Goal: Transaction & Acquisition: Purchase product/service

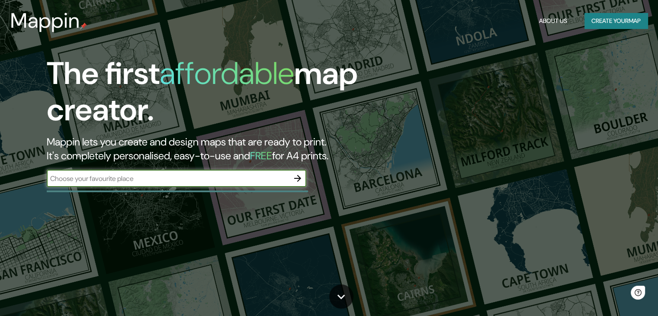
click at [159, 181] on input "text" at bounding box center [168, 178] width 242 height 10
type input "[GEOGRAPHIC_DATA]"
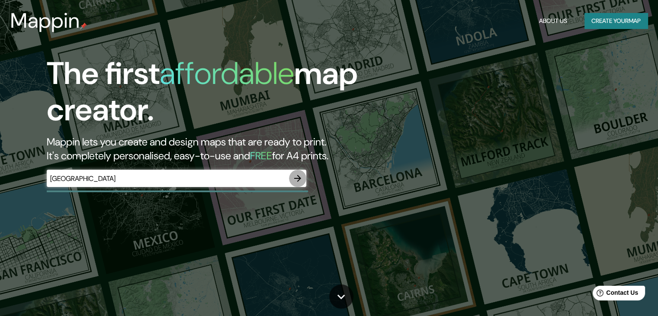
click at [292, 176] on icon "button" at bounding box center [297, 178] width 10 height 10
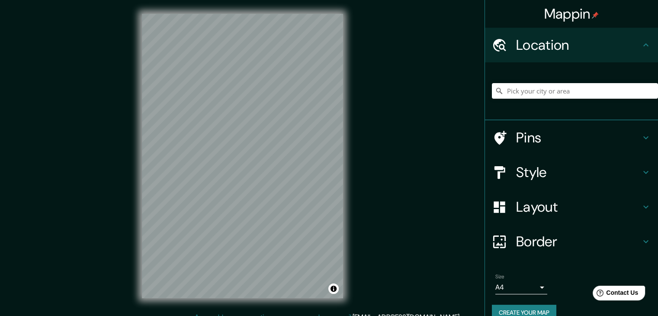
click at [551, 169] on h4 "Style" at bounding box center [578, 171] width 125 height 17
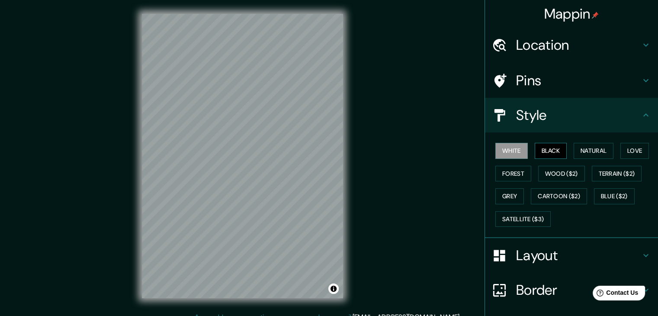
click at [551, 151] on button "Black" at bounding box center [550, 151] width 32 height 16
click at [505, 170] on button "Forest" at bounding box center [513, 174] width 36 height 16
click at [509, 198] on button "Grey" at bounding box center [509, 196] width 29 height 16
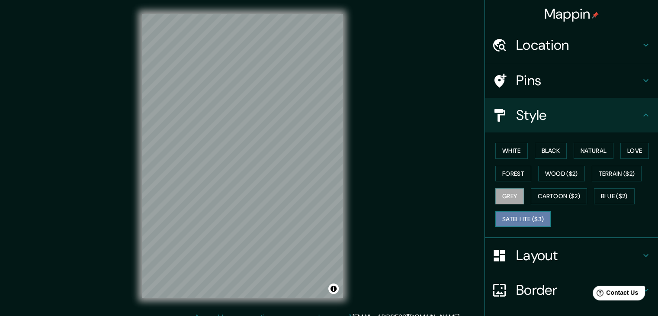
click at [511, 216] on button "Satellite ($3)" at bounding box center [522, 219] width 55 height 16
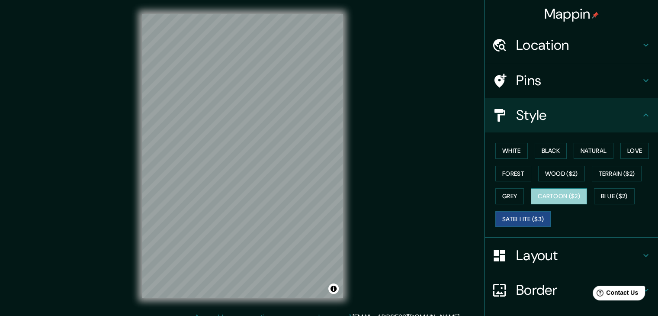
click at [546, 203] on button "Cartoon ($2)" at bounding box center [558, 196] width 56 height 16
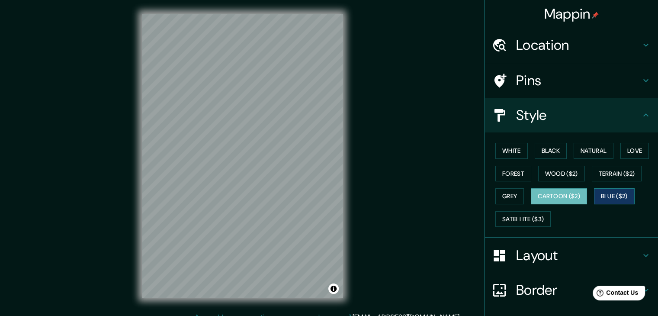
click at [602, 198] on button "Blue ($2)" at bounding box center [614, 196] width 41 height 16
click at [513, 152] on button "White" at bounding box center [511, 151] width 32 height 16
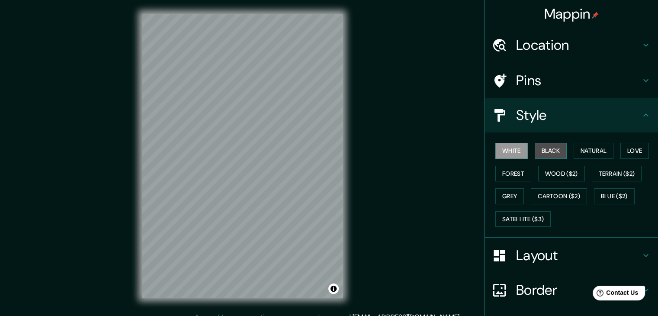
click at [534, 151] on button "Black" at bounding box center [550, 151] width 32 height 16
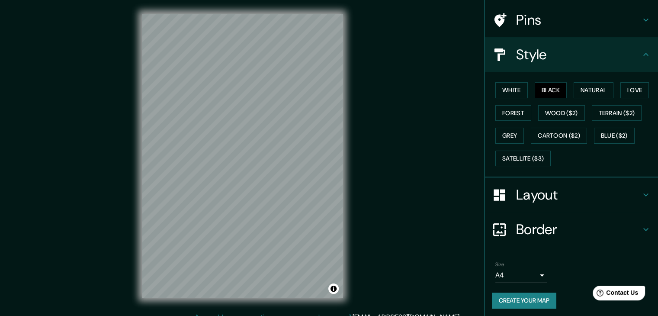
scroll to position [62, 0]
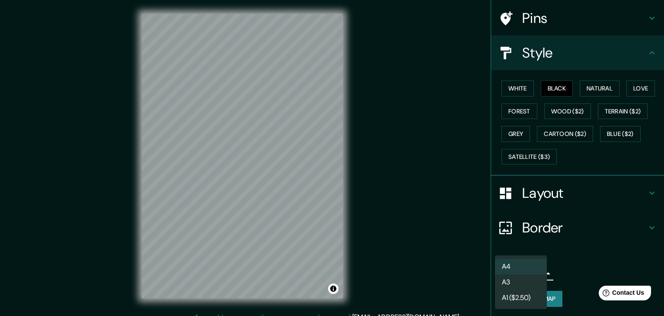
click at [511, 270] on body "Mappin Location Pins Style White Black Natural Love Forest Wood ($2) Terrain ($…" at bounding box center [332, 158] width 664 height 316
click at [552, 169] on div at bounding box center [332, 158] width 664 height 316
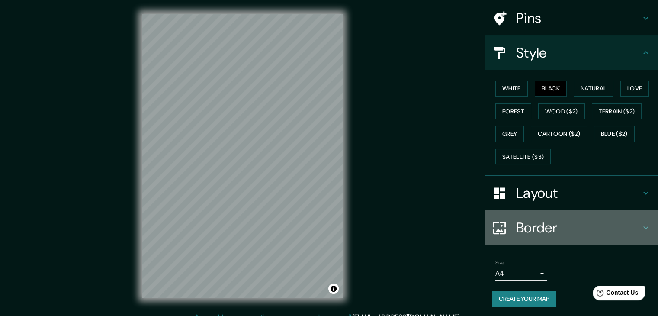
click at [552, 220] on h4 "Border" at bounding box center [578, 227] width 125 height 17
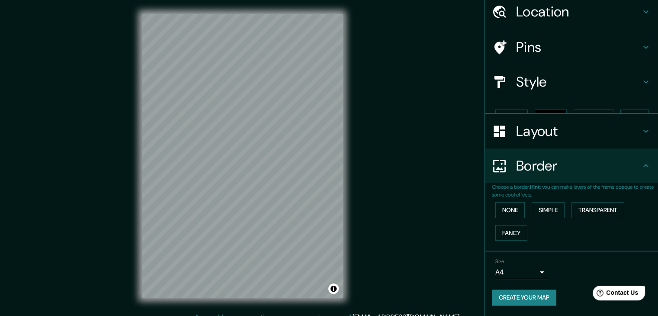
scroll to position [18, 0]
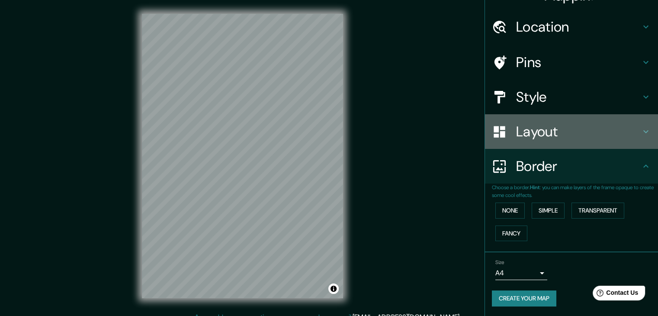
click at [537, 139] on h4 "Layout" at bounding box center [578, 131] width 125 height 17
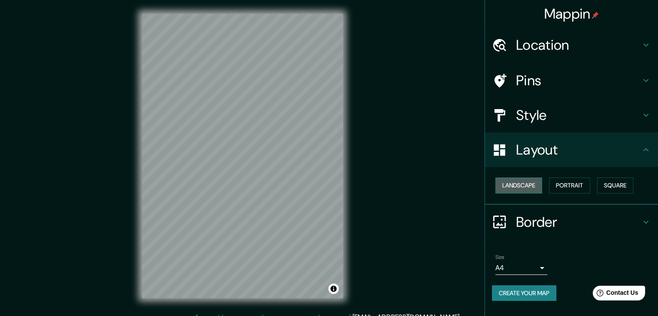
click at [526, 189] on button "Landscape" at bounding box center [518, 185] width 47 height 16
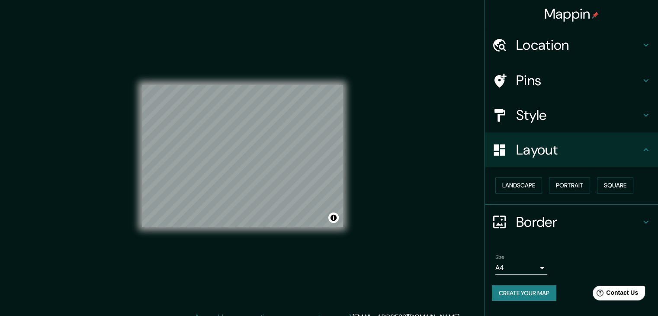
click at [371, 163] on div "Mappin Location Pins Style Layout Landscape Portrait Square Border Choose a bor…" at bounding box center [329, 163] width 658 height 326
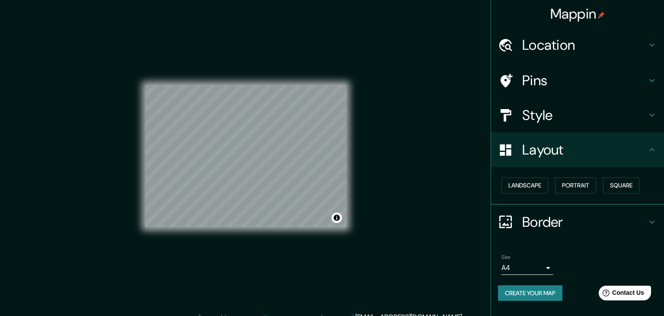
click at [509, 267] on body "Mappin Location Pins Style Layout Landscape Portrait Square Border Choose a bor…" at bounding box center [332, 158] width 664 height 316
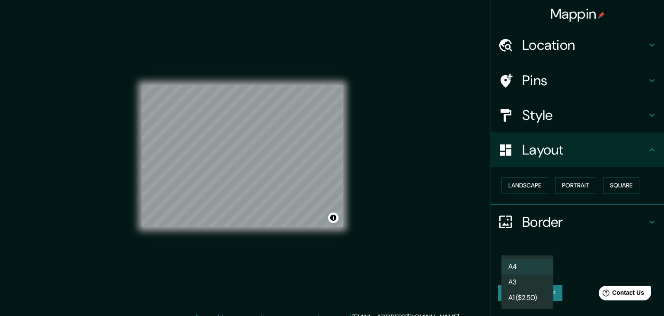
click at [514, 279] on li "A3" at bounding box center [527, 282] width 52 height 16
type input "a4"
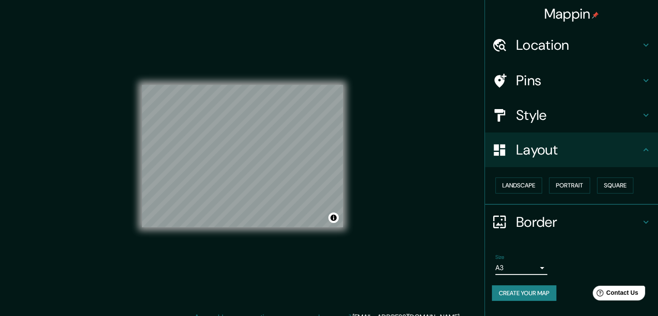
click at [539, 289] on button "Create your map" at bounding box center [524, 293] width 64 height 16
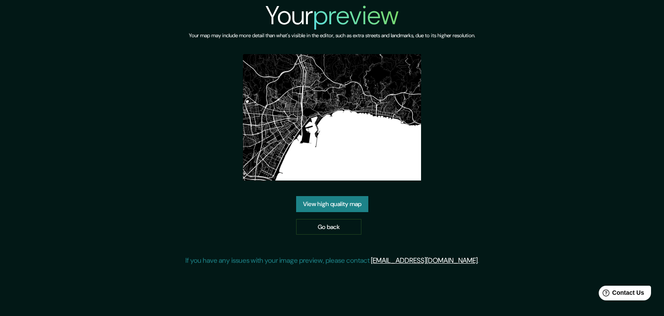
click at [328, 204] on link "View high quality map" at bounding box center [332, 204] width 72 height 16
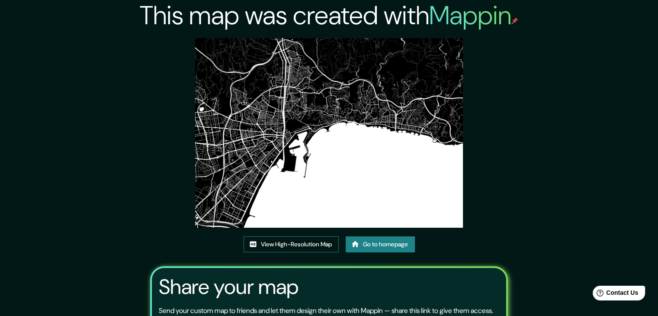
click at [292, 241] on link "View High-Resolution Map" at bounding box center [290, 244] width 95 height 16
